Goal: Task Accomplishment & Management: Manage account settings

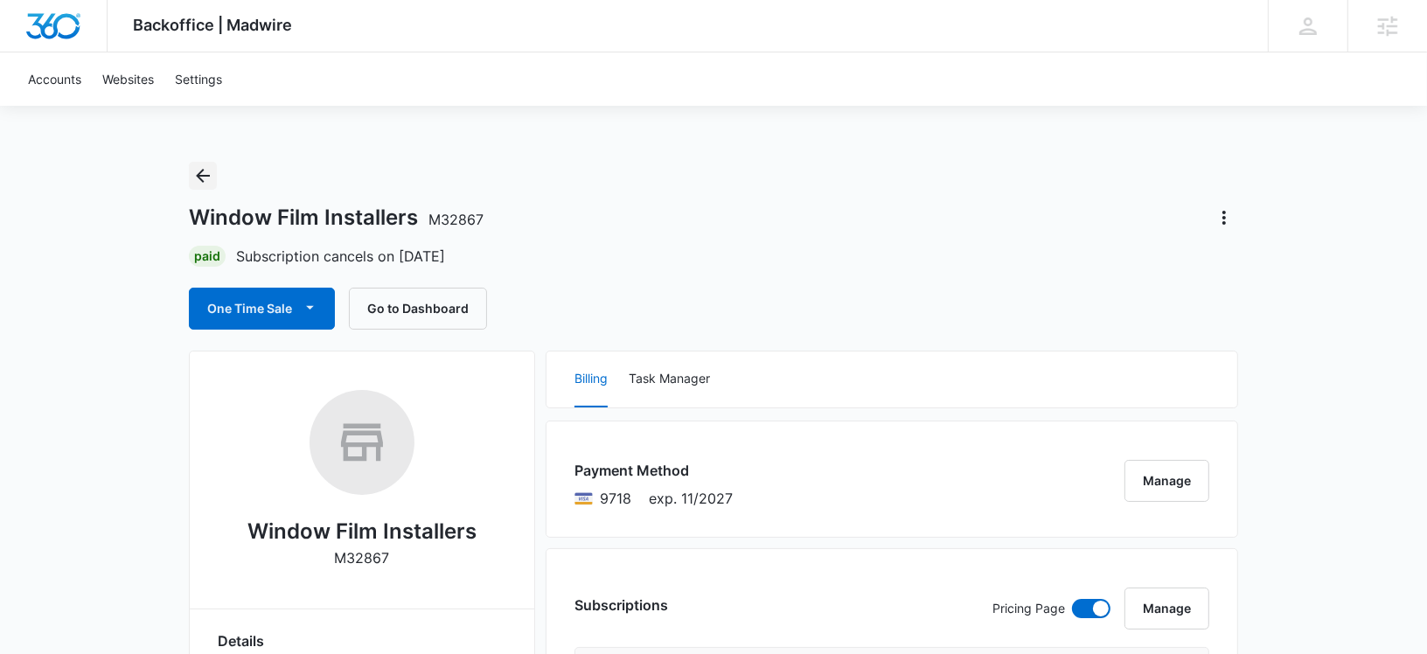
click at [207, 180] on icon "Back" at bounding box center [202, 175] width 21 height 21
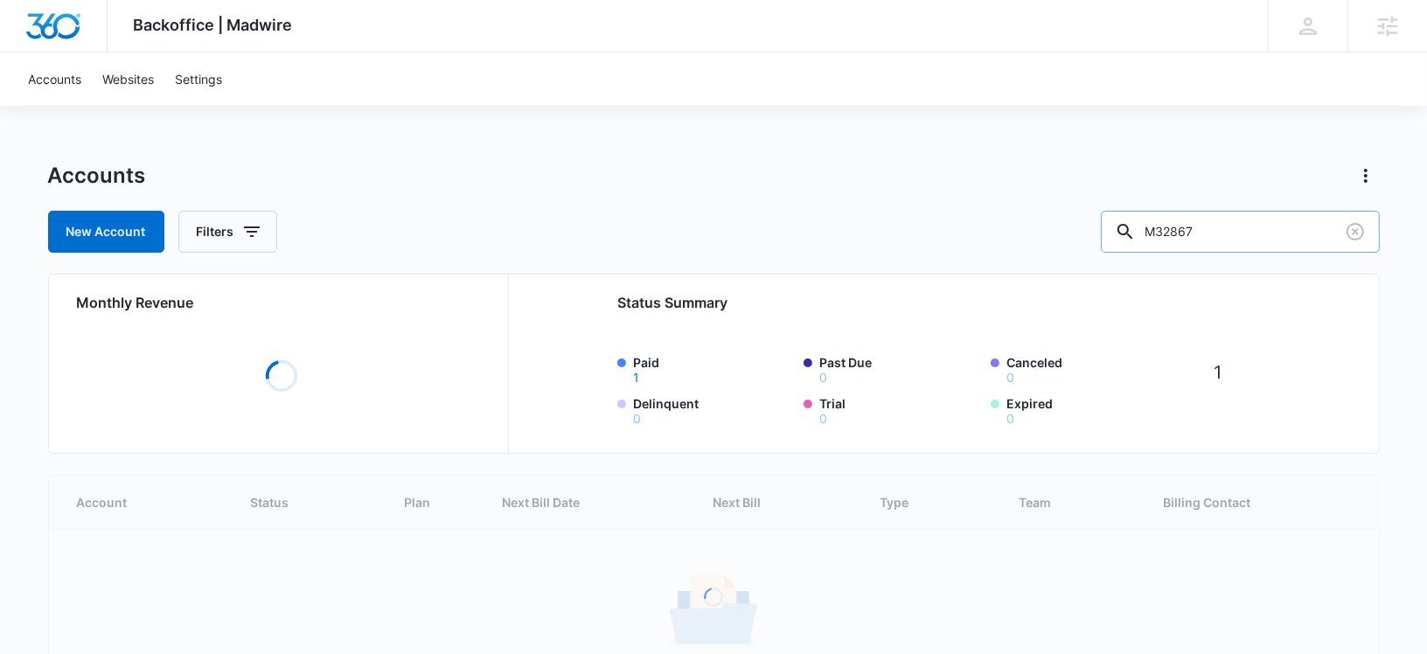
click at [1214, 237] on input "M32867" at bounding box center [1240, 232] width 279 height 42
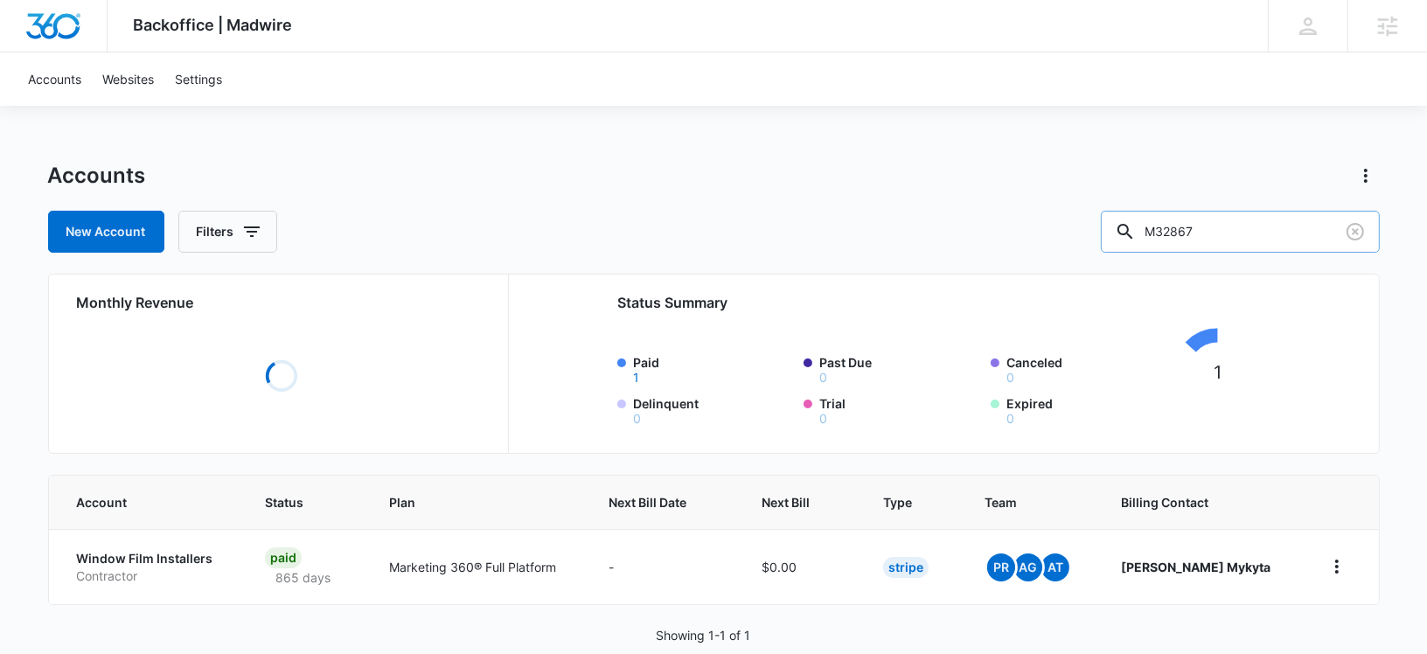
paste input "173251"
type input "M173251"
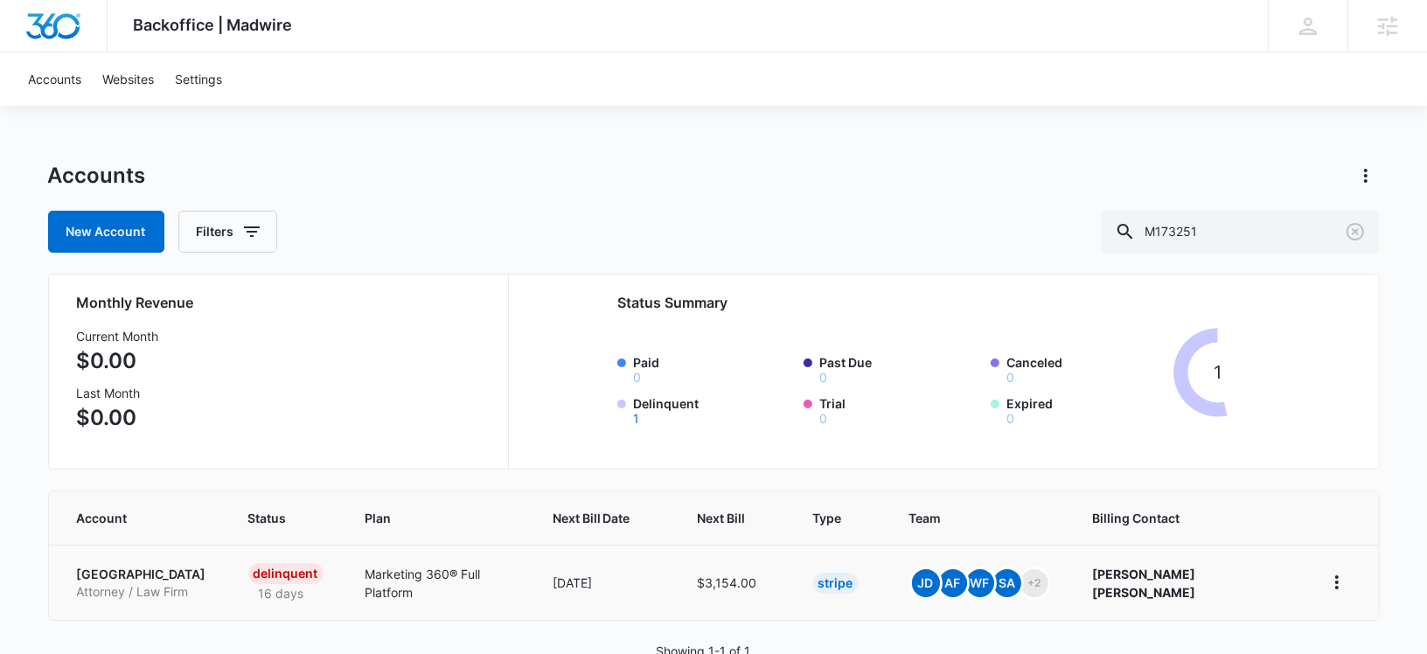
click at [122, 560] on td "Aguilar Justice Center Attorney / Law Firm" at bounding box center [138, 582] width 178 height 75
click at [110, 579] on p "[GEOGRAPHIC_DATA]" at bounding box center [141, 574] width 129 height 17
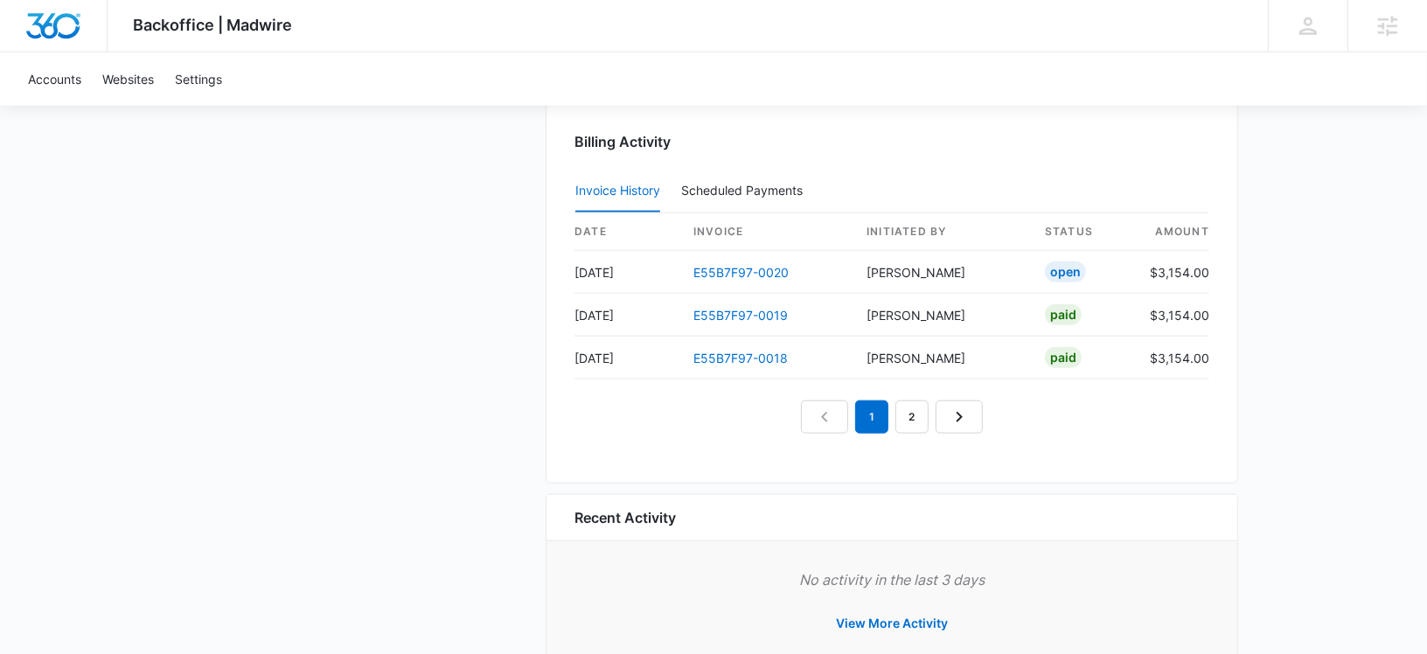
scroll to position [1885, 0]
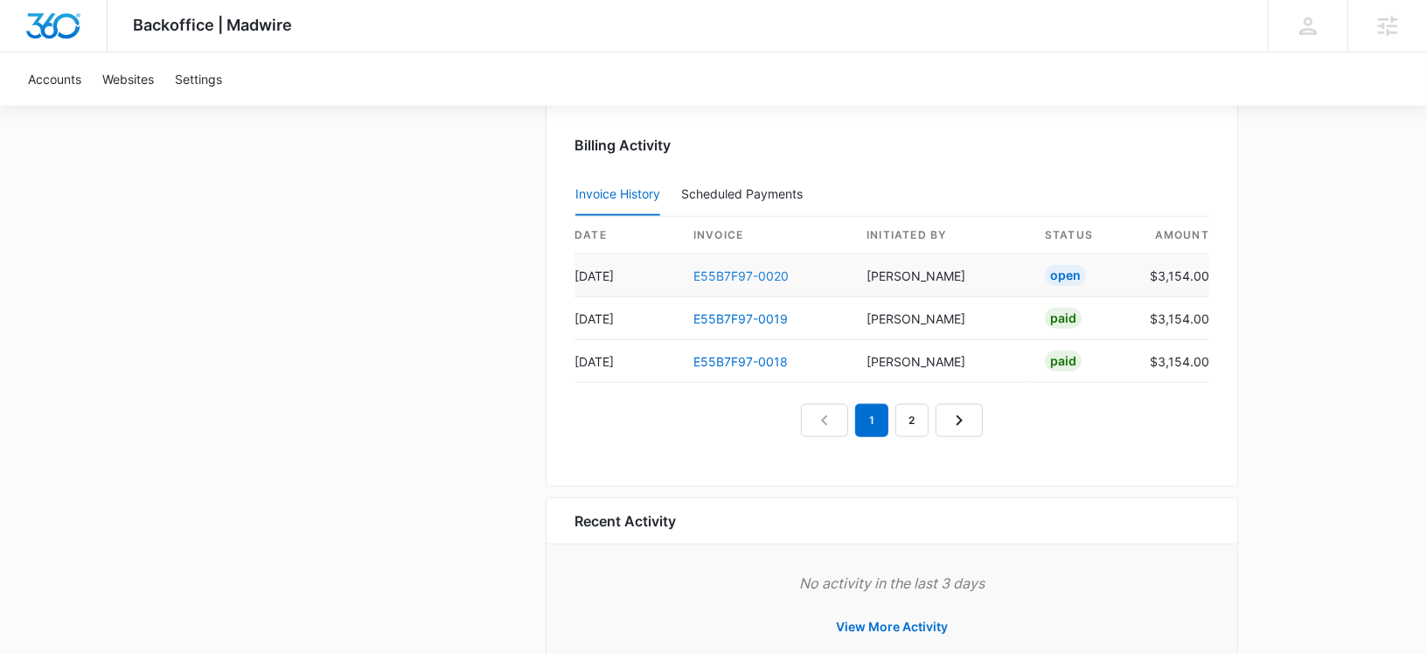
click at [724, 268] on link "E55B7F97-0020" at bounding box center [740, 275] width 95 height 15
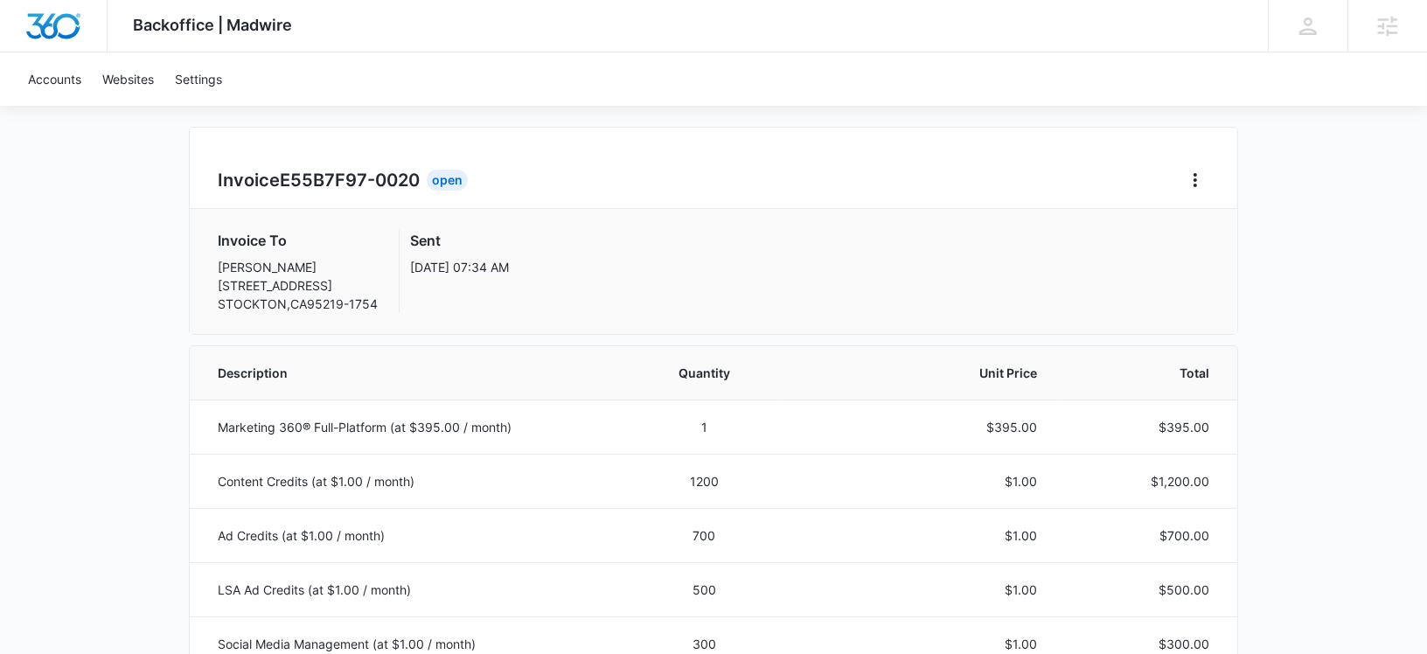
scroll to position [126, 0]
click at [1193, 182] on icon "Home" at bounding box center [1195, 178] width 21 height 21
click at [1216, 248] on div "Retry Payment" at bounding box center [1254, 253] width 101 height 12
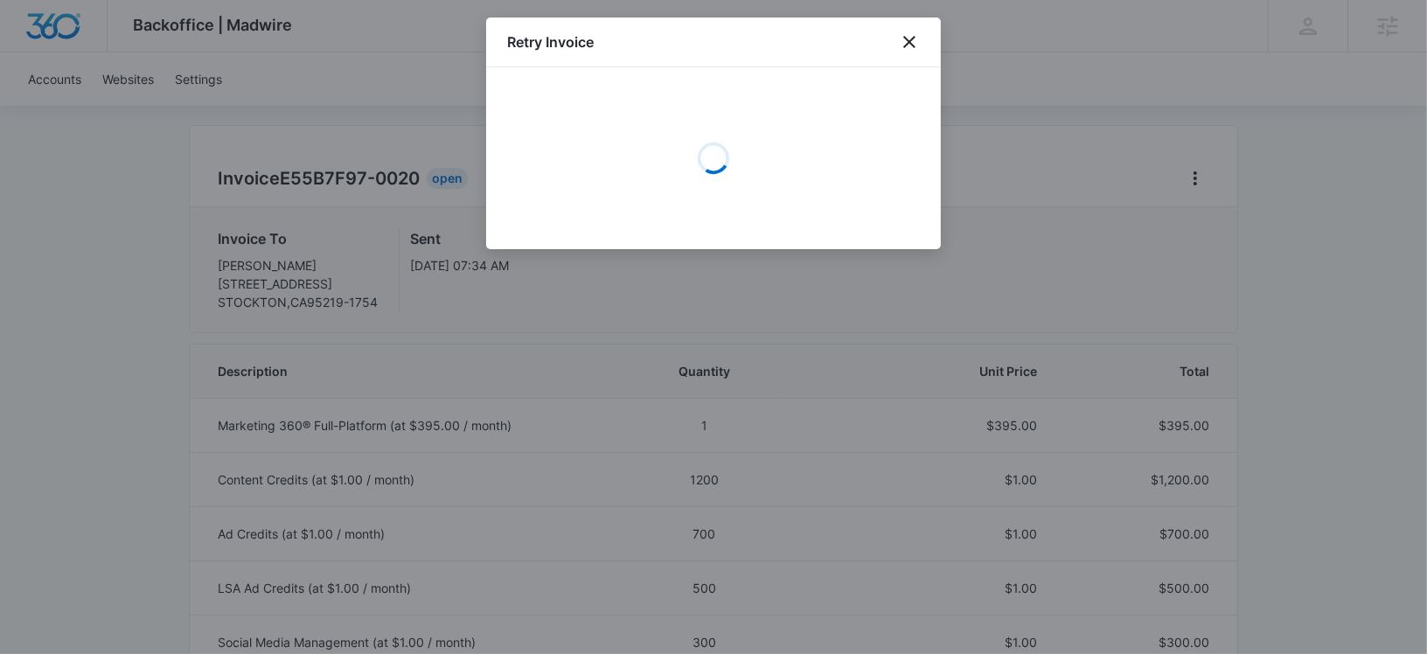
select select "pm_1ReylwA4n8RTgNjUTWnNXWSE"
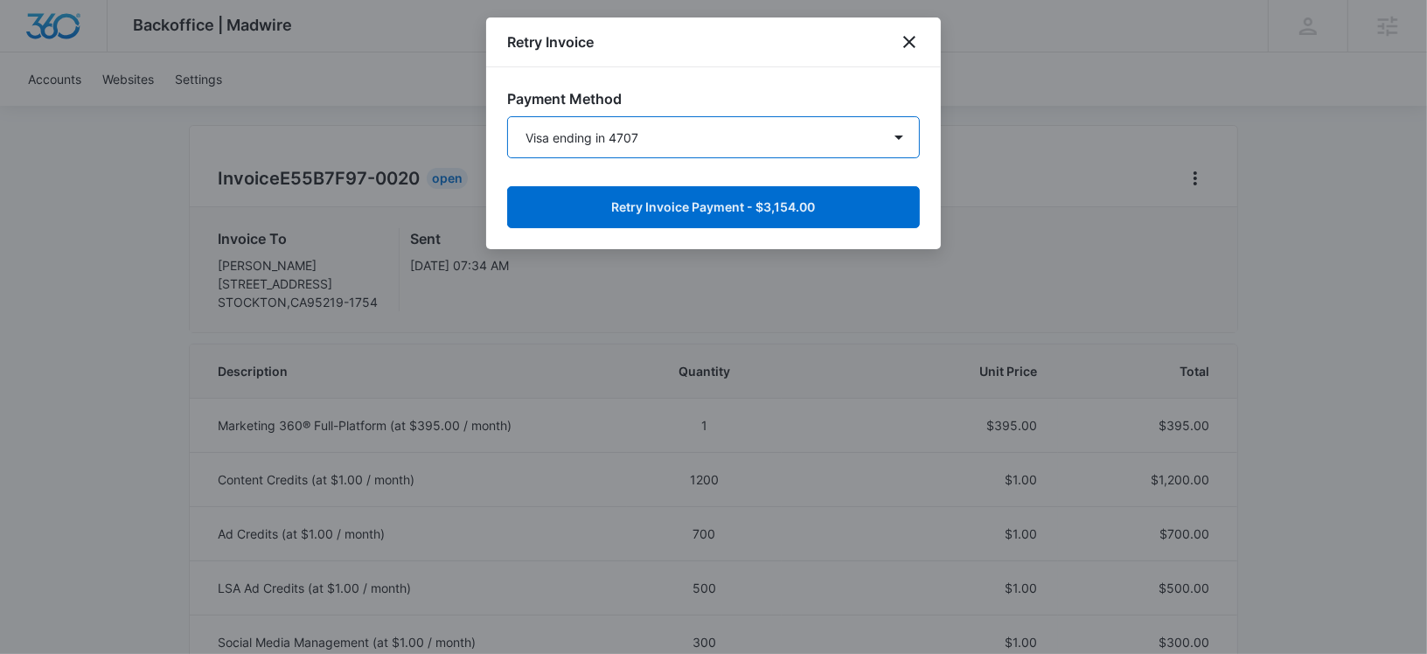
click at [727, 130] on select "Visa ending in 4707 Visa ending in 4707 Mastercard ending in 3439 Mastercard en…" at bounding box center [713, 137] width 413 height 42
click at [507, 116] on select "Visa ending in 4707 Visa ending in 4707 Mastercard ending in 3439 Mastercard en…" at bounding box center [713, 137] width 413 height 42
click at [638, 147] on select "Visa ending in 4707 Visa ending in 4707 Mastercard ending in 3439 Mastercard en…" at bounding box center [713, 137] width 413 height 42
click at [507, 116] on select "Visa ending in 4707 Visa ending in 4707 Mastercard ending in 3439 Mastercard en…" at bounding box center [713, 137] width 413 height 42
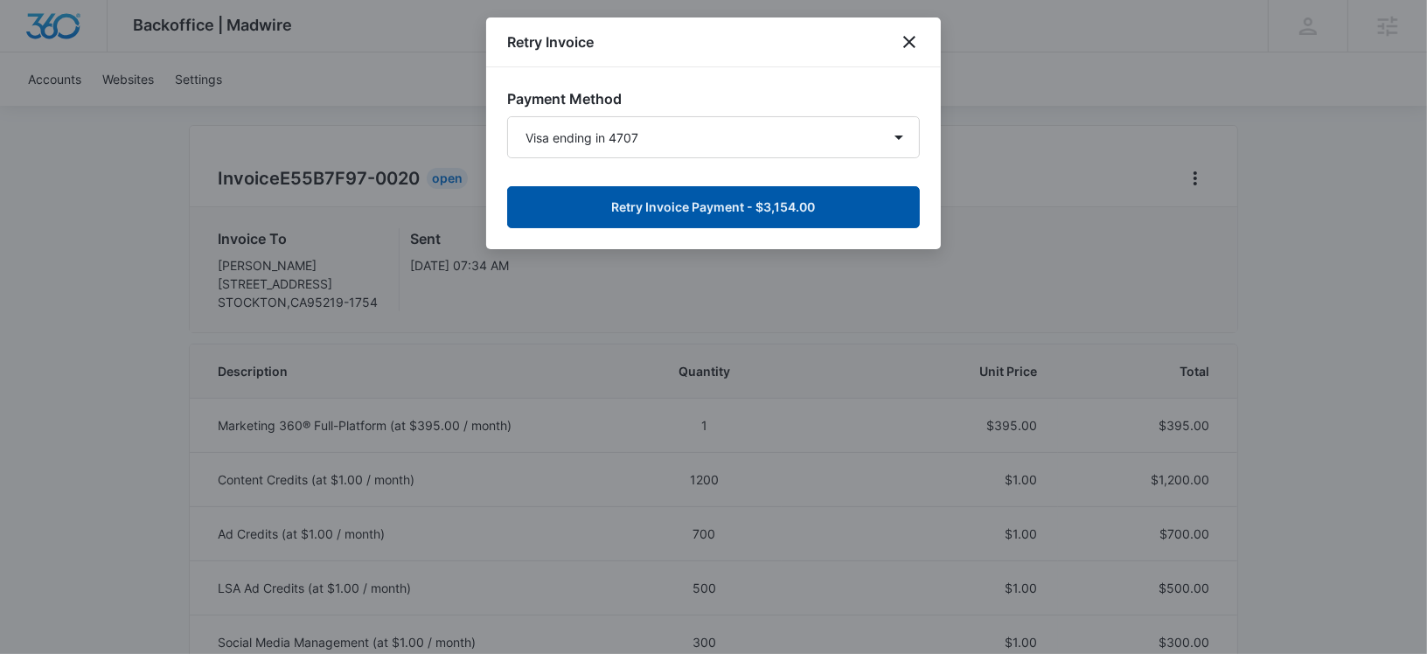
click at [654, 206] on button "Retry Invoice Payment - $3,154.00" at bounding box center [713, 207] width 413 height 42
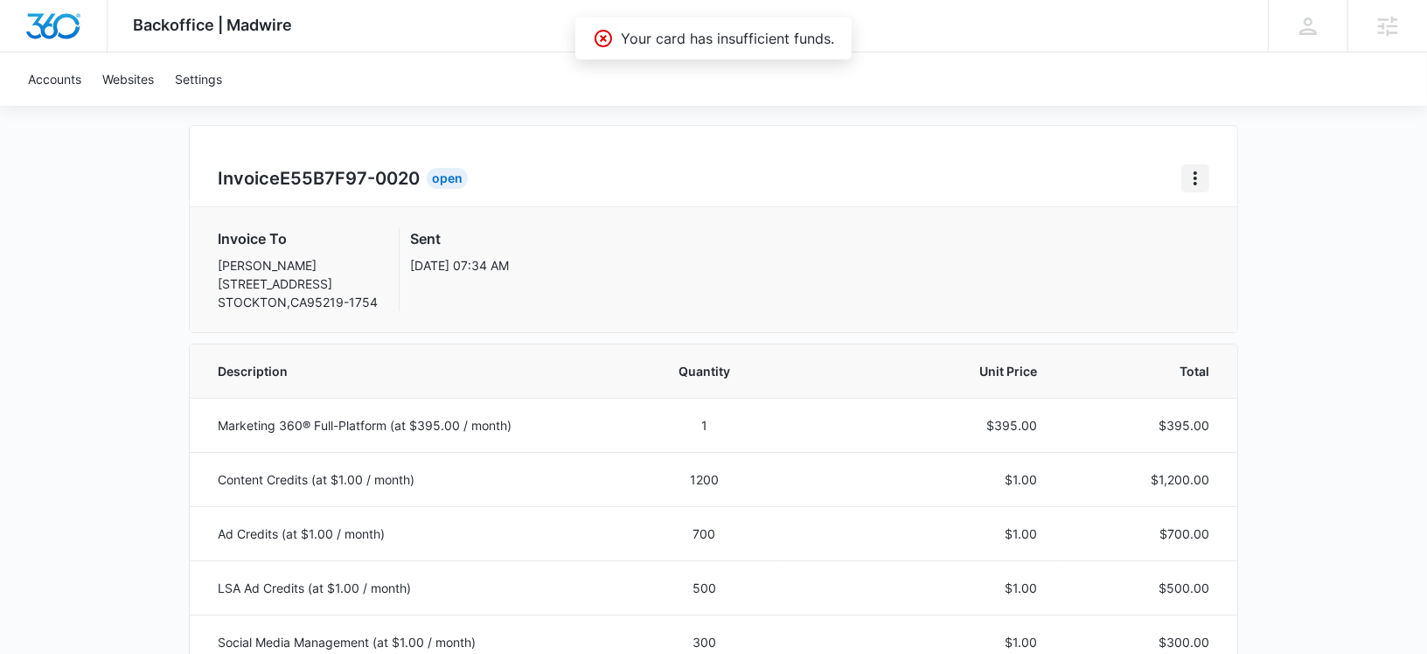
click at [1187, 178] on icon "Home" at bounding box center [1195, 178] width 21 height 21
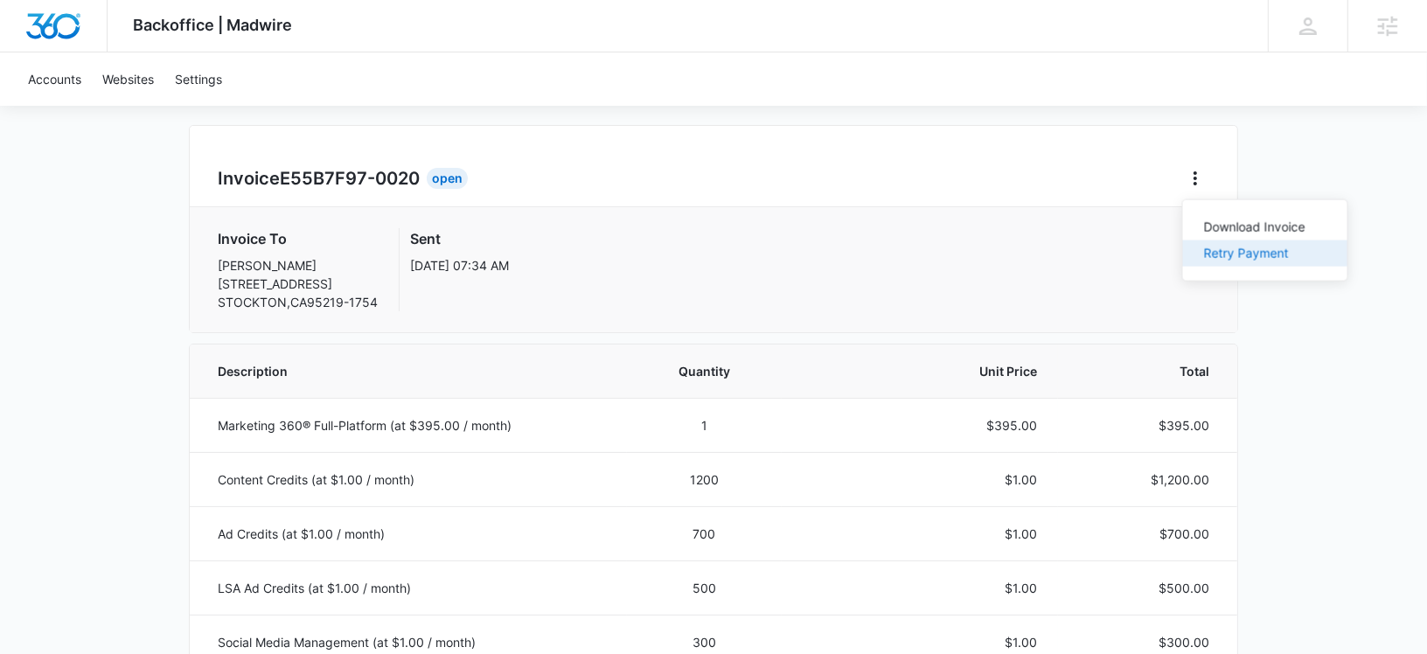
click at [1200, 252] on button "Retry Payment" at bounding box center [1265, 253] width 164 height 26
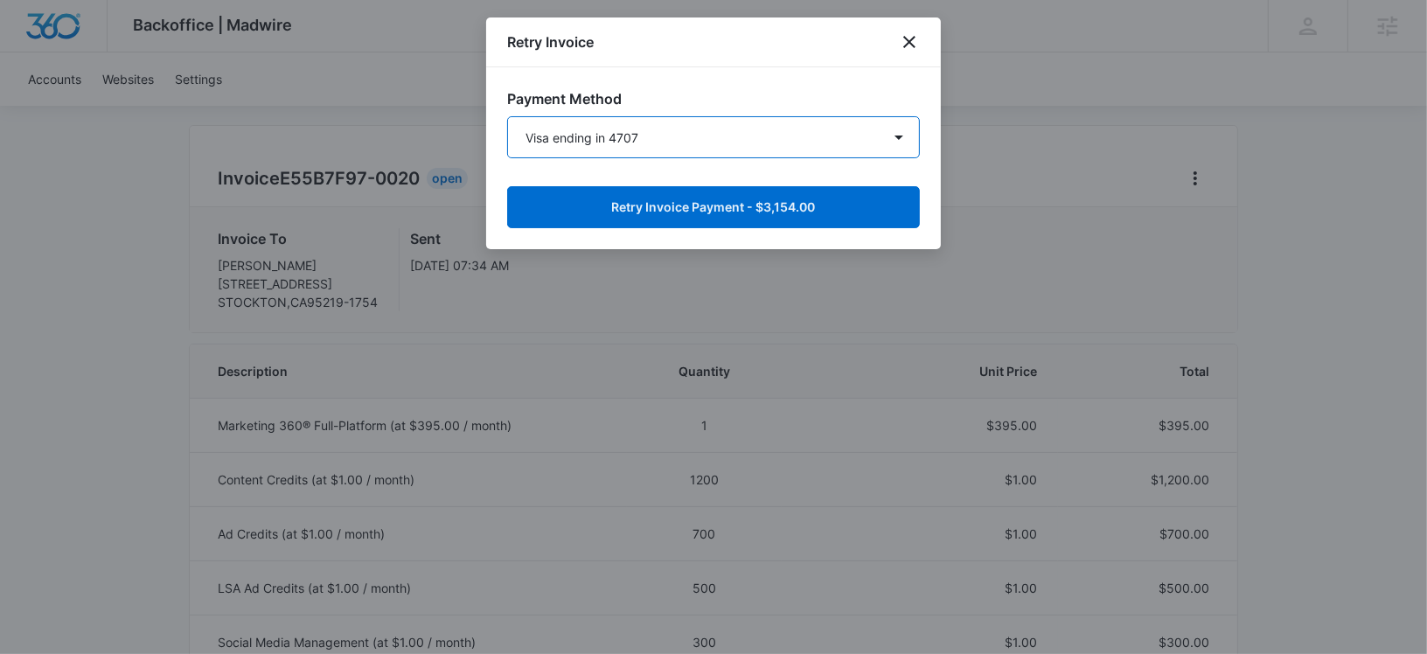
click at [833, 129] on select "Visa ending in 4707 Visa ending in 4707 Mastercard ending in 3439 Mastercard en…" at bounding box center [713, 137] width 413 height 42
select select "pm_1QkTMlA4n8RTgNjUCouVDyw1"
click at [507, 116] on select "Visa ending in 4707 Visa ending in 4707 Mastercard ending in 3439 Mastercard en…" at bounding box center [713, 137] width 413 height 42
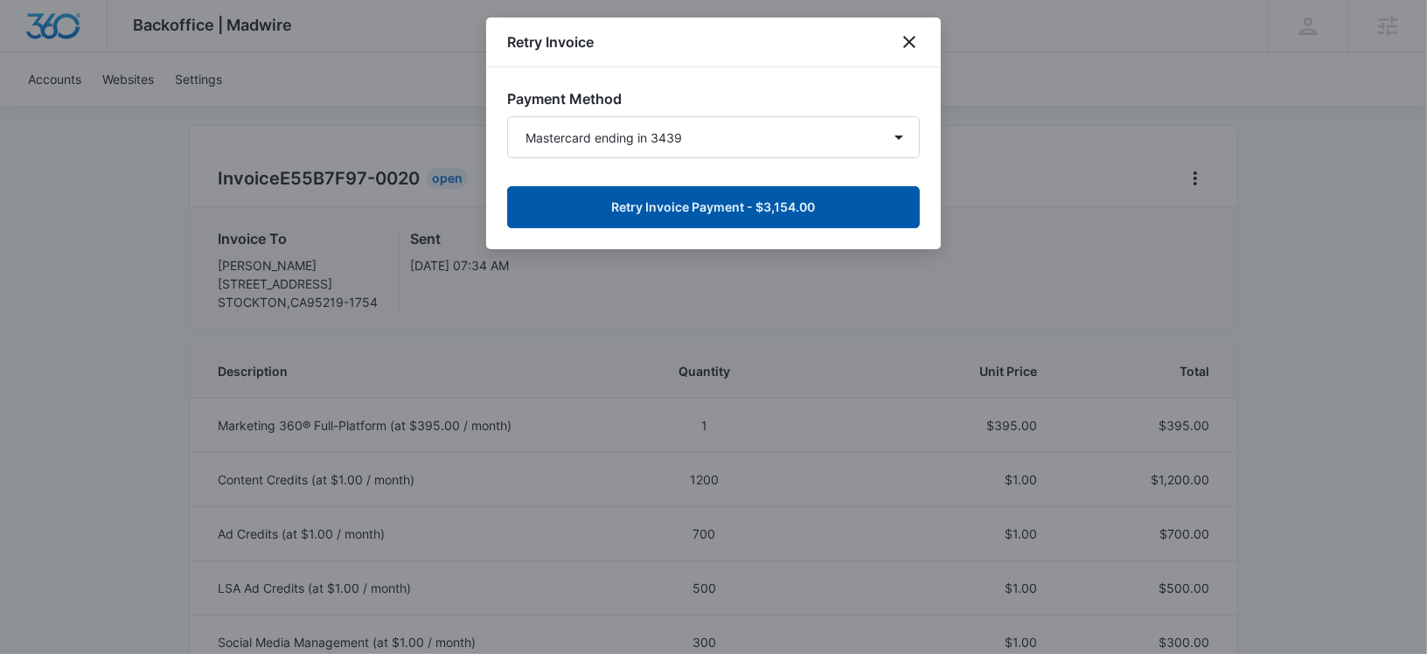
click at [683, 214] on button "Retry Invoice Payment - $3,154.00" at bounding box center [713, 207] width 413 height 42
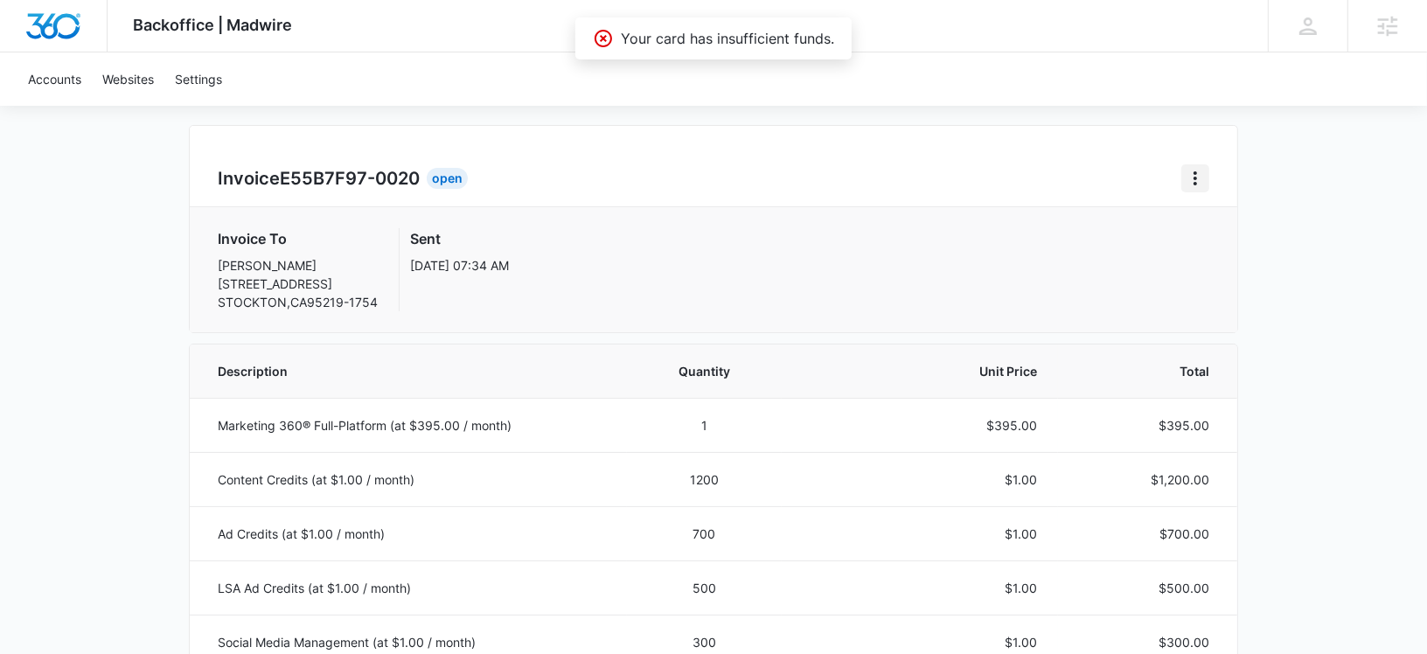
click at [1204, 181] on icon "Home" at bounding box center [1195, 178] width 21 height 21
click at [1197, 250] on button "Retry Payment" at bounding box center [1265, 253] width 164 height 26
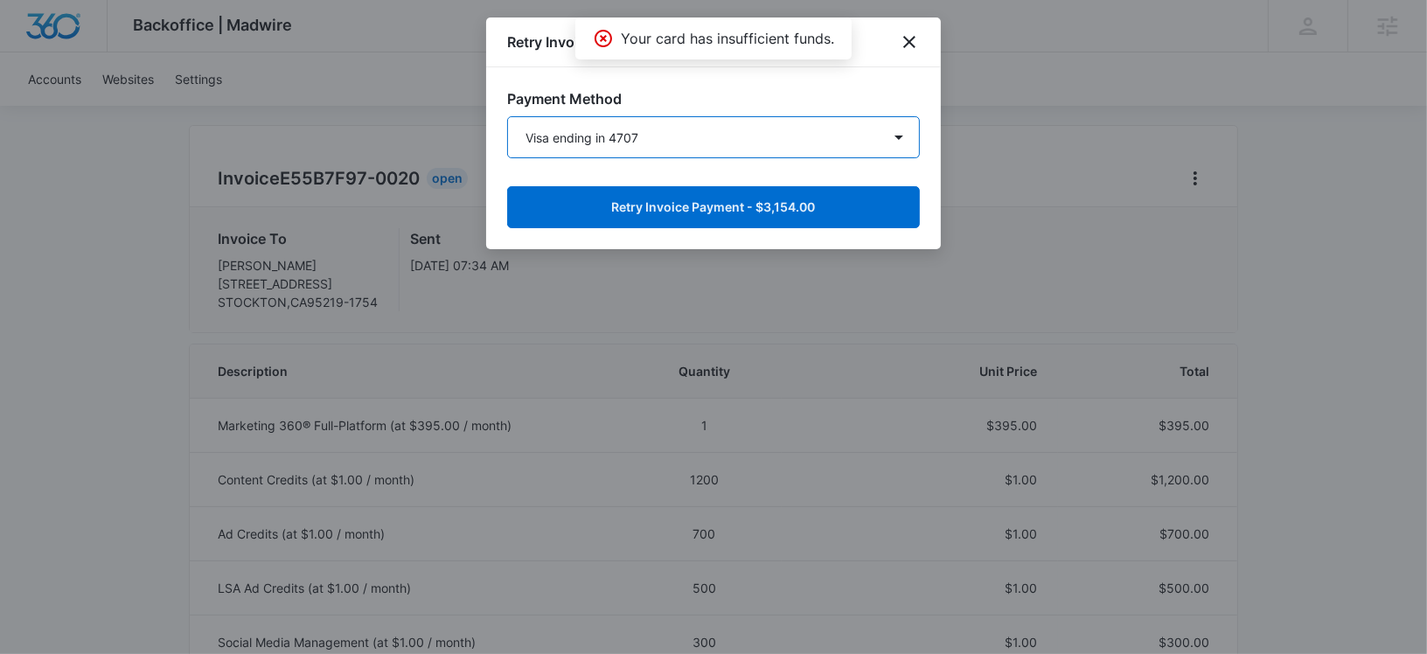
click at [851, 134] on select "Visa ending in 4707 Visa ending in 4707 Mastercard ending in 3439 Mastercard en…" at bounding box center [713, 137] width 413 height 42
select select "pm_1P8lieA4n8RTgNjUlkzRazXK"
click at [507, 116] on select "Visa ending in 4707 Visa ending in 4707 Mastercard ending in 3439 Mastercard en…" at bounding box center [713, 137] width 413 height 42
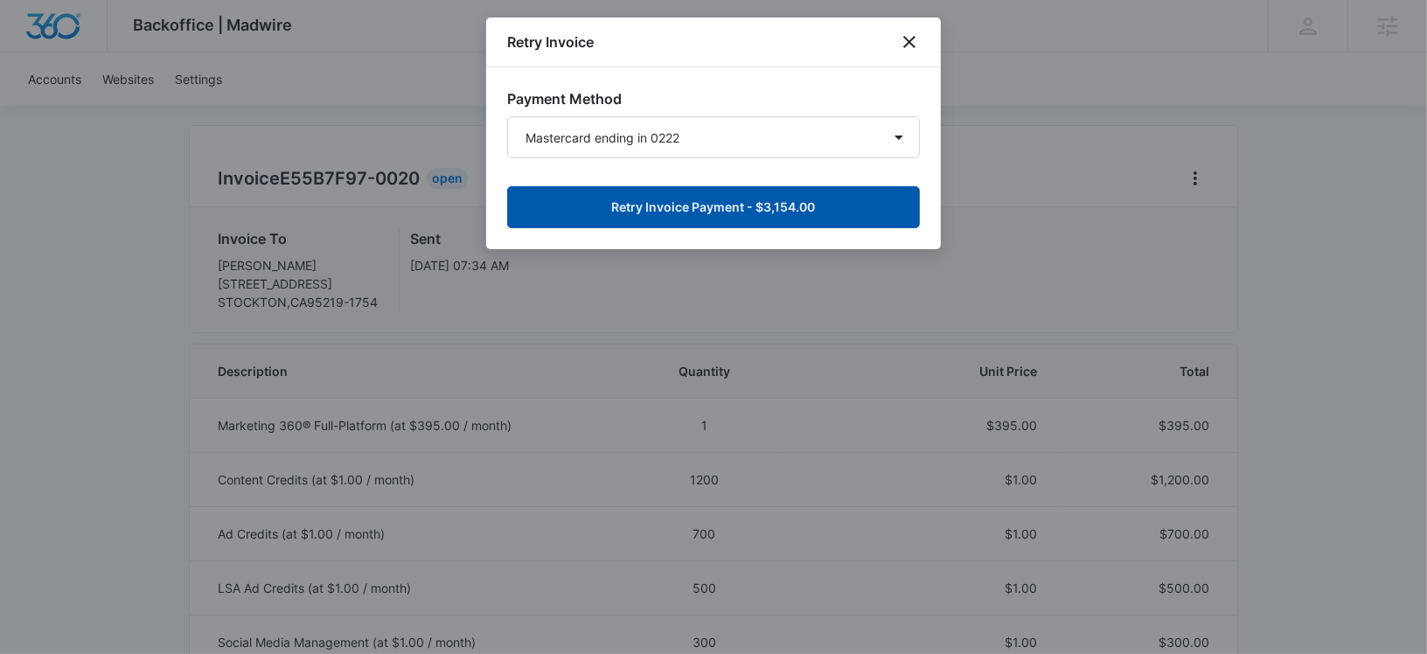
click at [734, 206] on button "Retry Invoice Payment - $3,154.00" at bounding box center [713, 207] width 413 height 42
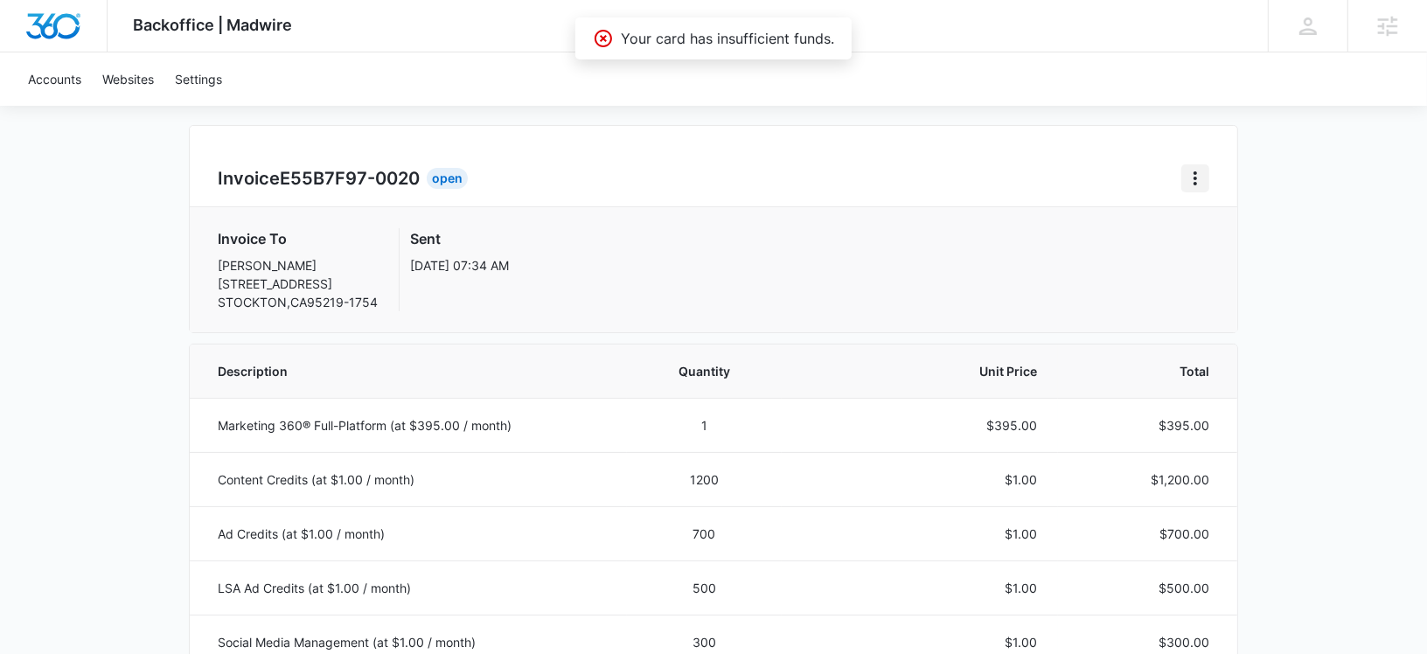
click at [1189, 189] on button "Home" at bounding box center [1195, 178] width 28 height 28
click at [1200, 248] on button "Retry Payment" at bounding box center [1265, 253] width 164 height 26
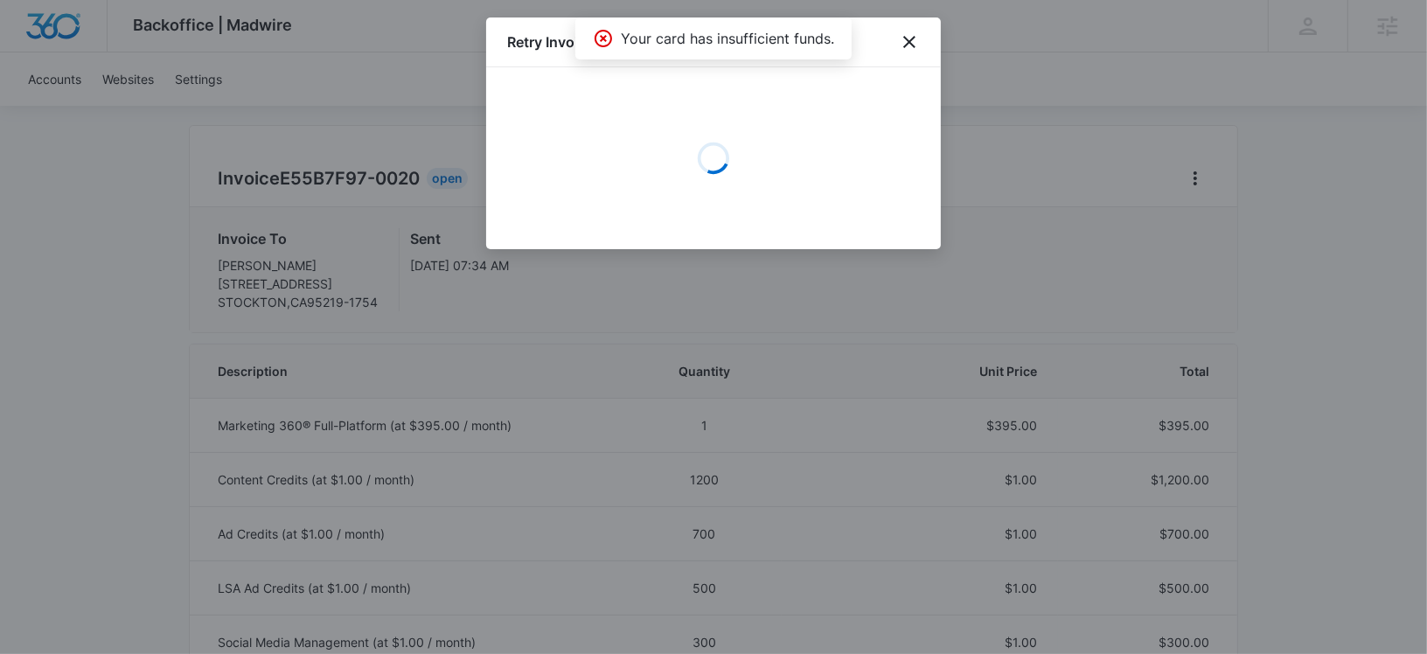
select select "pm_1ReylwA4n8RTgNjUTWnNXWSE"
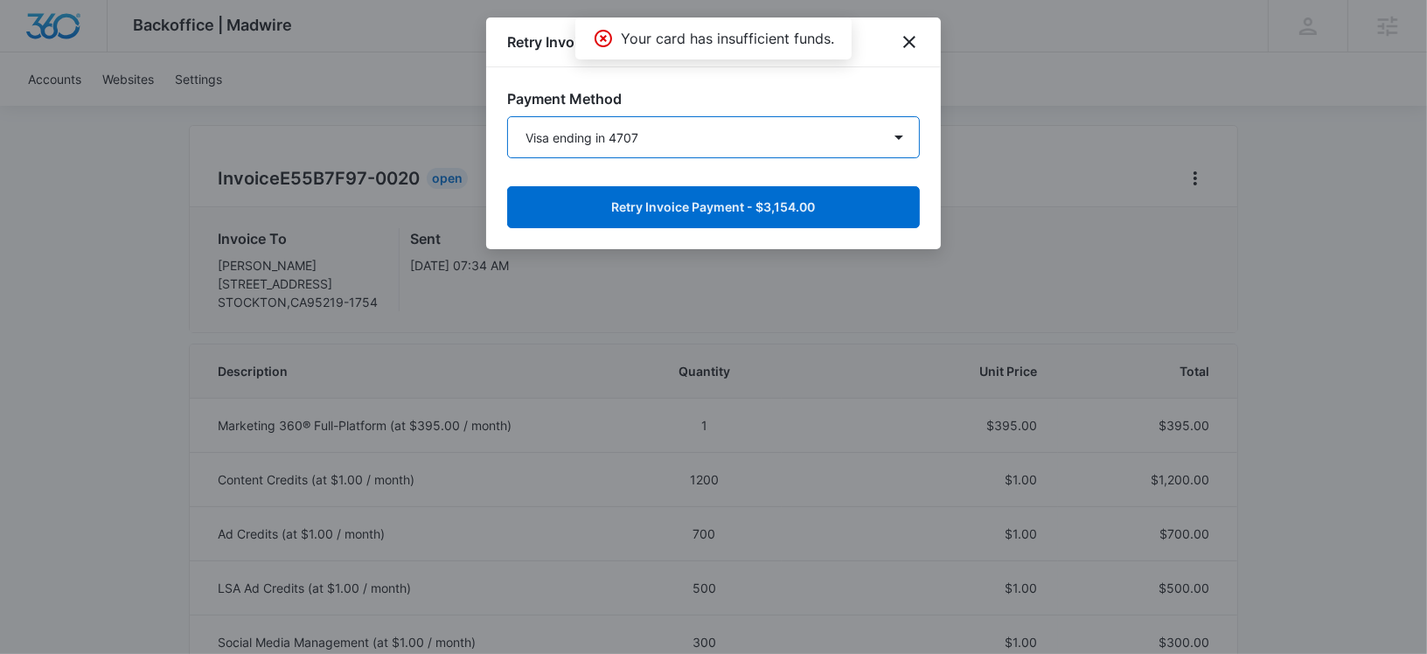
click at [661, 139] on select "Visa ending in 4707 Visa ending in 4707 Mastercard ending in 3439 Mastercard en…" at bounding box center [713, 137] width 413 height 42
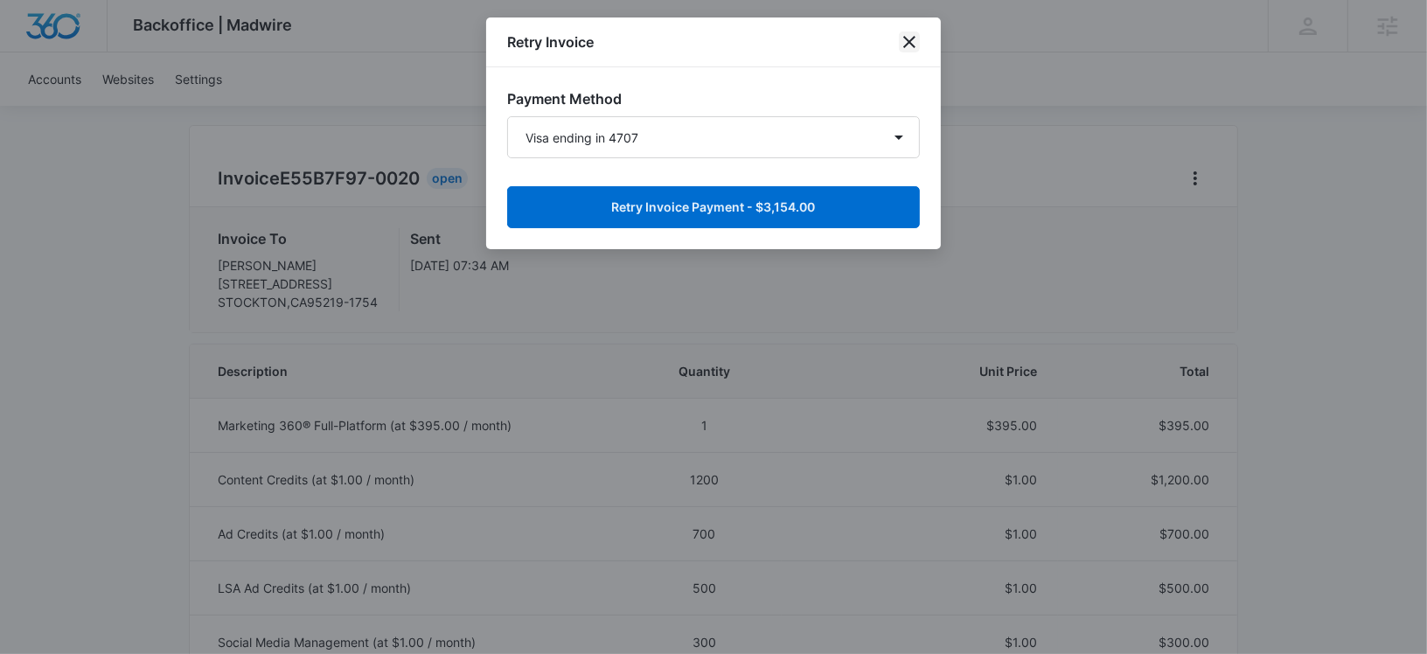
click at [907, 38] on icon "close" at bounding box center [909, 41] width 21 height 21
